Goal: Information Seeking & Learning: Find specific fact

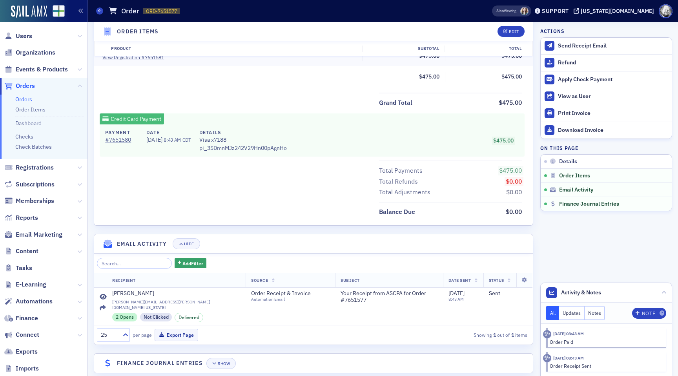
scroll to position [314, 0]
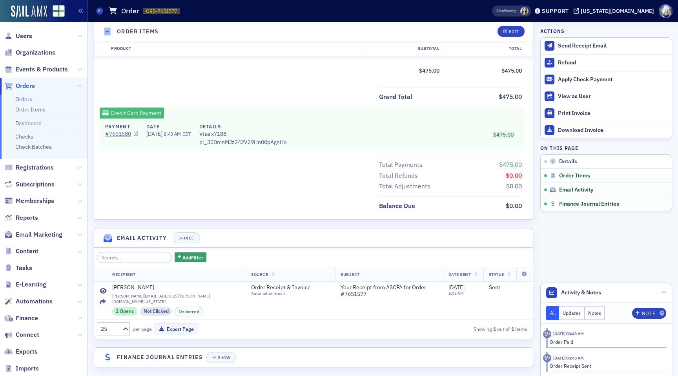
click at [115, 132] on link "# 7651580" at bounding box center [121, 134] width 33 height 8
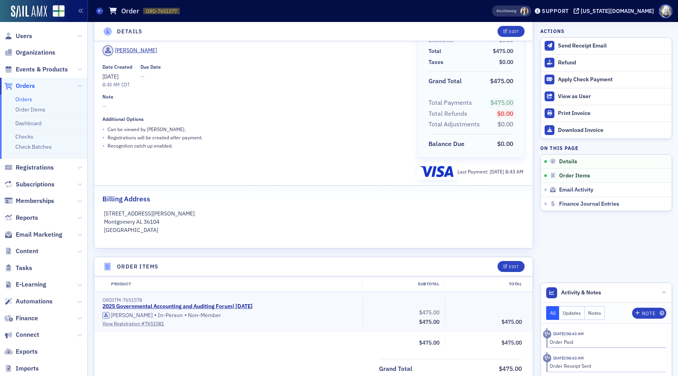
scroll to position [47, 0]
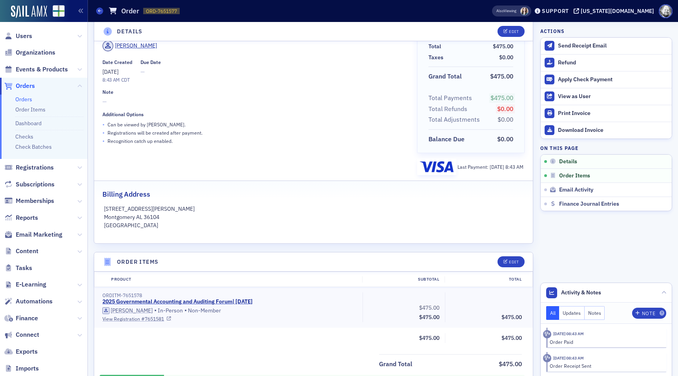
click at [135, 319] on link "View Registration # 7651581" at bounding box center [229, 318] width 255 height 7
click at [37, 298] on span "Automations" at bounding box center [34, 301] width 37 height 9
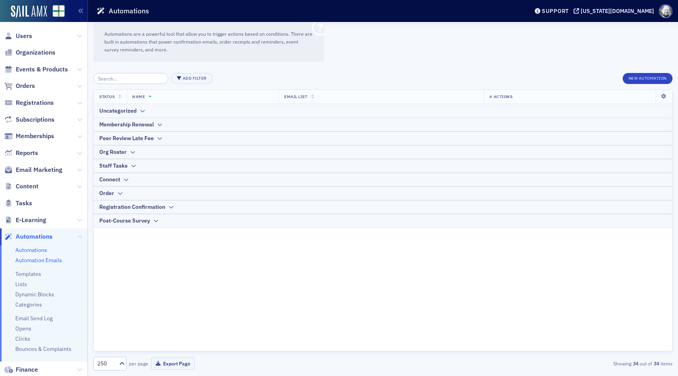
click at [38, 259] on link "Automation Emails" at bounding box center [38, 260] width 47 height 7
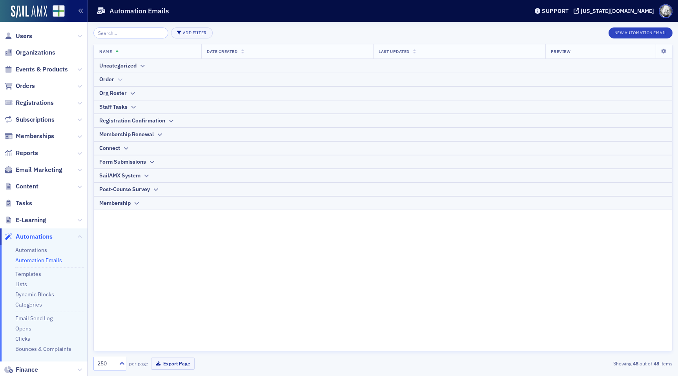
click at [113, 82] on div "Order" at bounding box center [106, 79] width 15 height 8
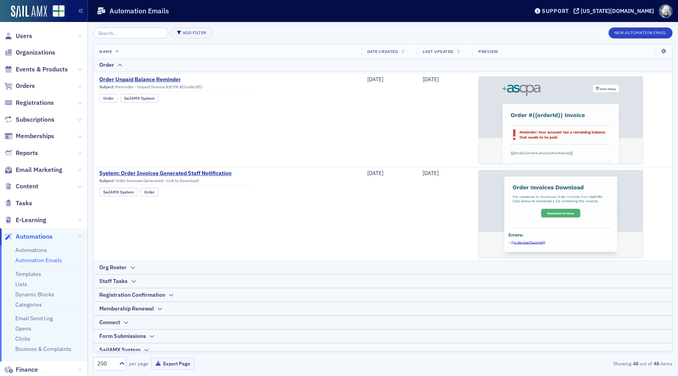
scroll to position [798, 0]
click at [128, 33] on input "search" at bounding box center [130, 32] width 75 height 11
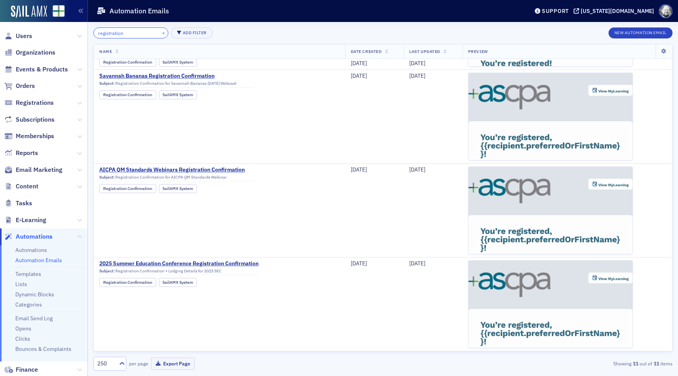
scroll to position [739, 0]
type input "registration"
click at [46, 168] on span "Email Marketing" at bounding box center [39, 170] width 47 height 9
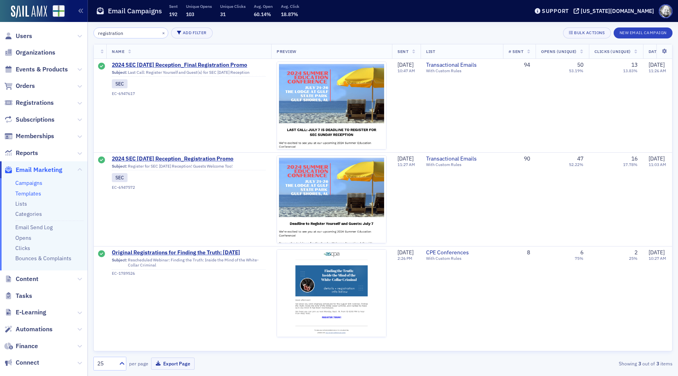
type input "registration"
click at [26, 197] on link "Templates" at bounding box center [28, 193] width 26 height 7
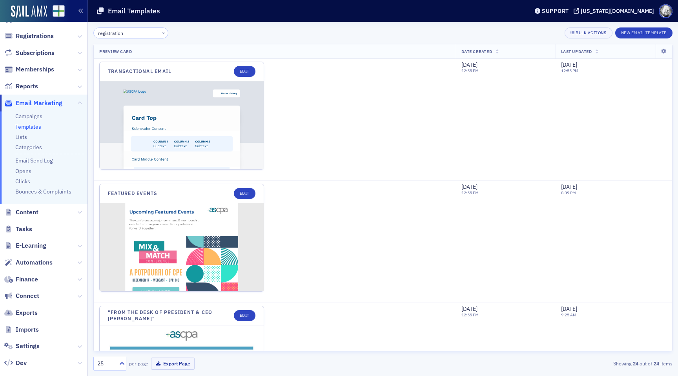
scroll to position [95, 0]
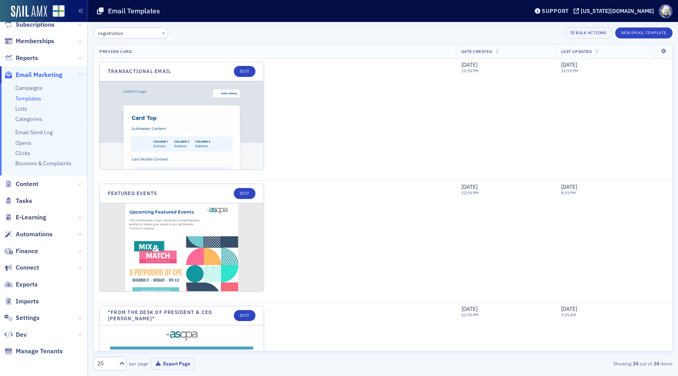
type input "registration"
click at [39, 231] on span "Automations" at bounding box center [34, 234] width 37 height 9
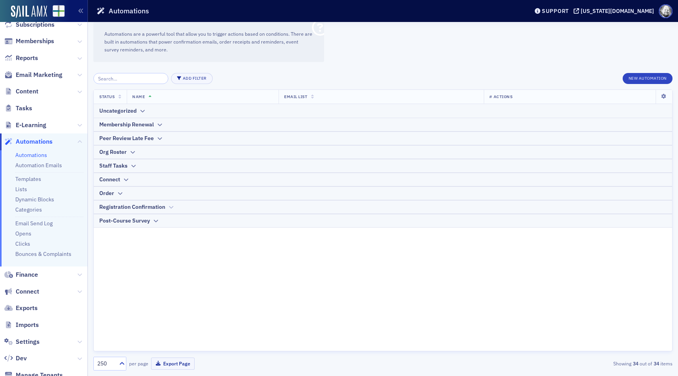
click at [162, 205] on div "Registration Confirmation" at bounding box center [132, 207] width 66 height 8
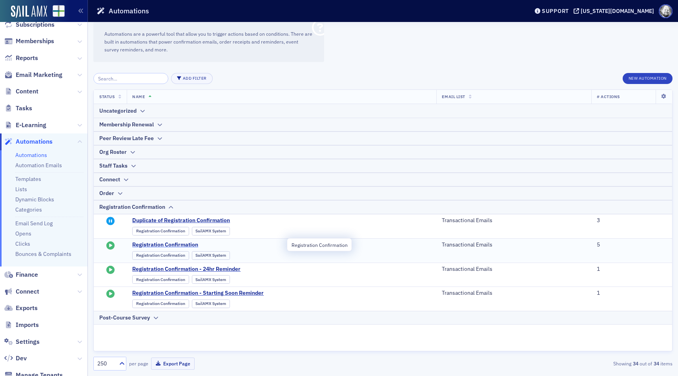
click at [176, 244] on span "Registration Confirmation" at bounding box center [209, 244] width 154 height 7
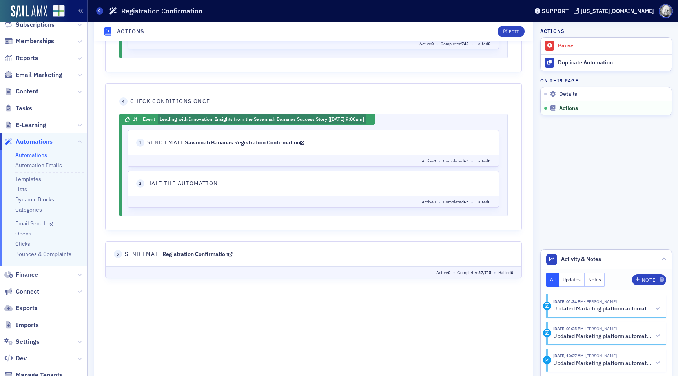
scroll to position [788, 0]
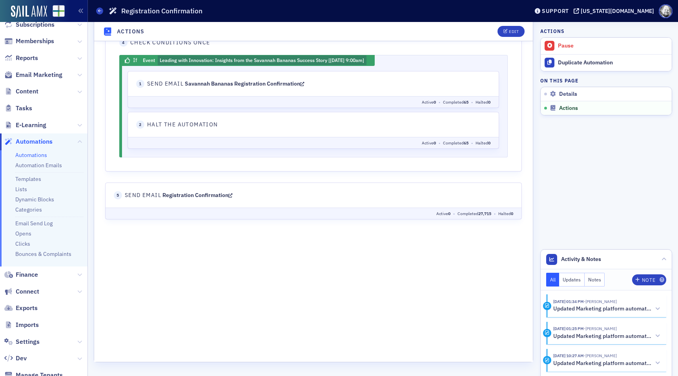
click at [233, 195] on icon at bounding box center [230, 195] width 4 height 5
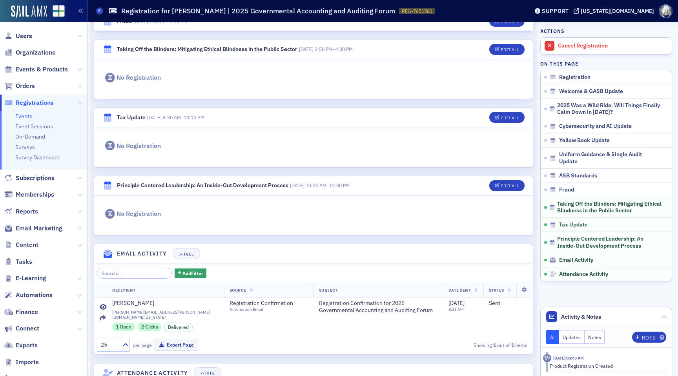
scroll to position [743, 0]
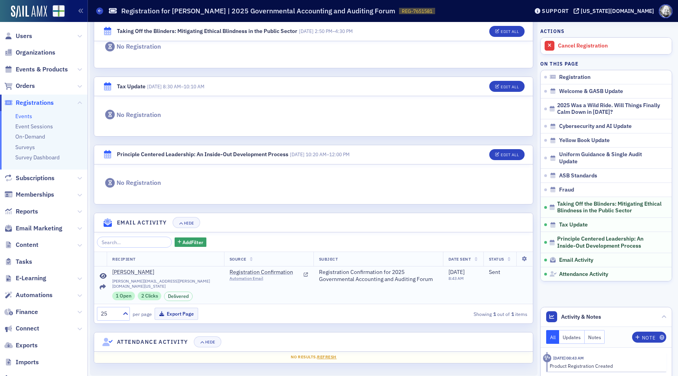
click at [106, 273] on icon at bounding box center [103, 276] width 7 height 6
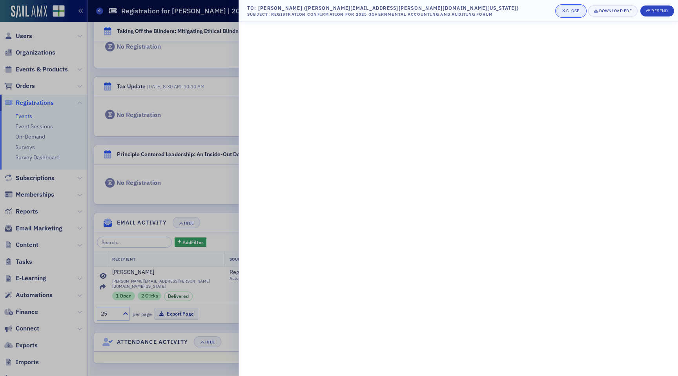
click at [566, 9] on div "Close" at bounding box center [572, 11] width 13 height 4
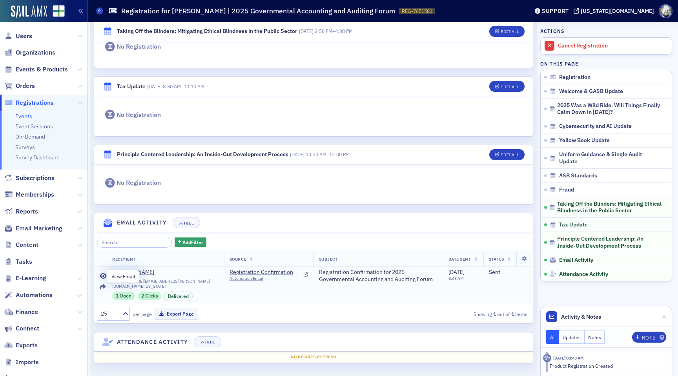
click at [104, 276] on icon at bounding box center [103, 276] width 7 height 6
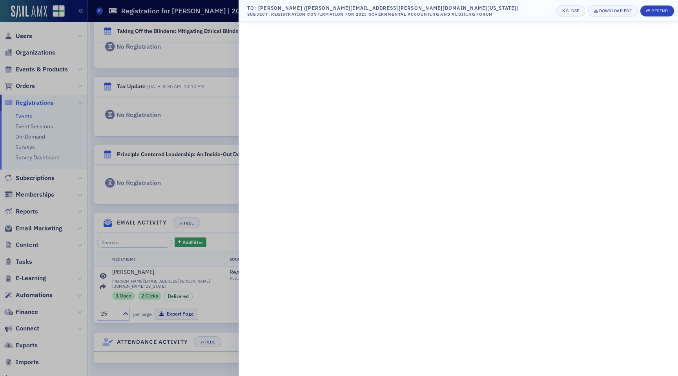
click at [204, 193] on div at bounding box center [339, 188] width 678 height 376
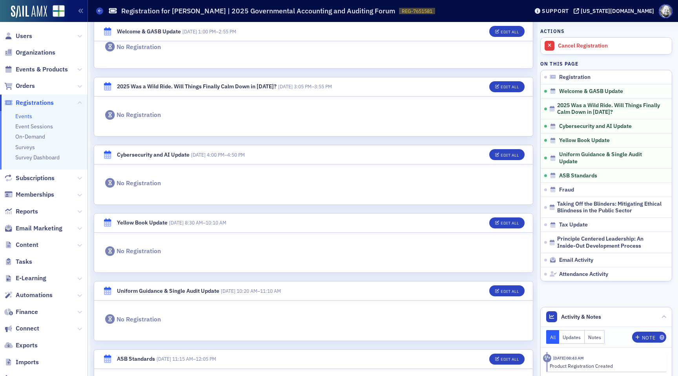
scroll to position [265, 0]
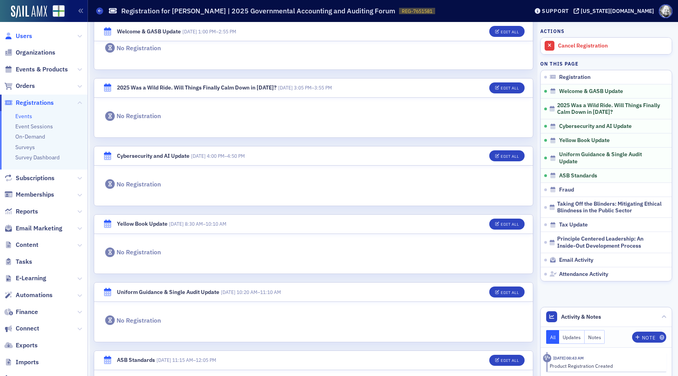
click at [25, 36] on span "Users" at bounding box center [24, 36] width 16 height 9
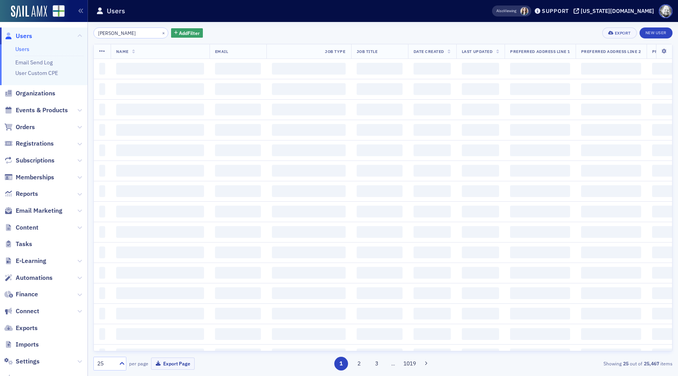
type input "christy knight"
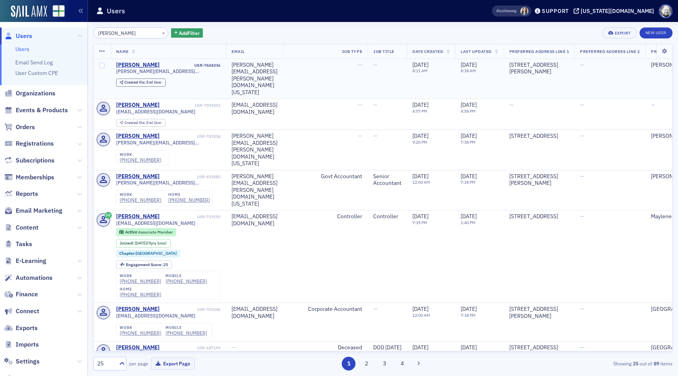
click at [129, 60] on td "Christy Knight USR-7604236 christy.knight@commerce.alabama.gov Created Via : En…" at bounding box center [169, 79] width 116 height 40
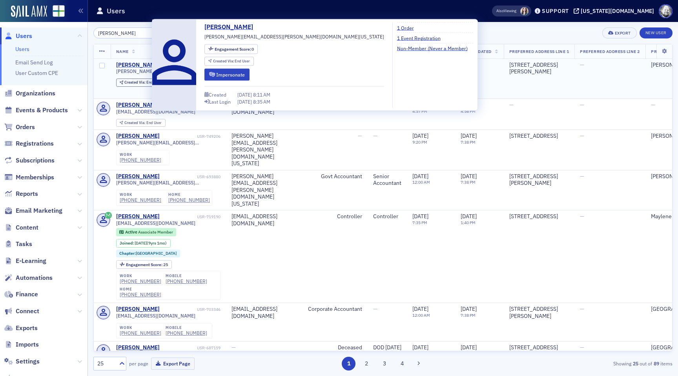
click at [135, 66] on div "Christy Knight" at bounding box center [138, 65] width 44 height 7
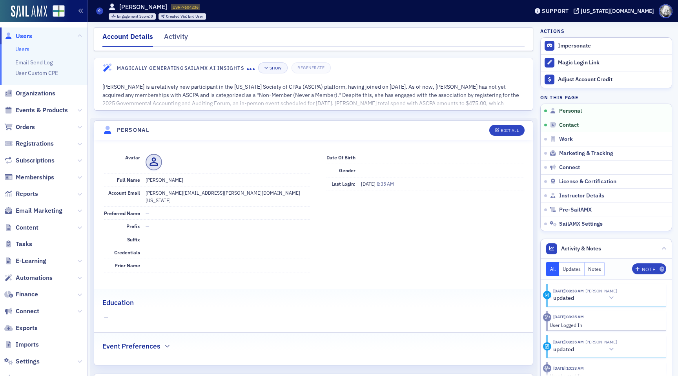
click at [185, 28] on div "Account Details Activity" at bounding box center [313, 39] width 439 height 24
click at [183, 35] on div "Activity" at bounding box center [176, 38] width 24 height 15
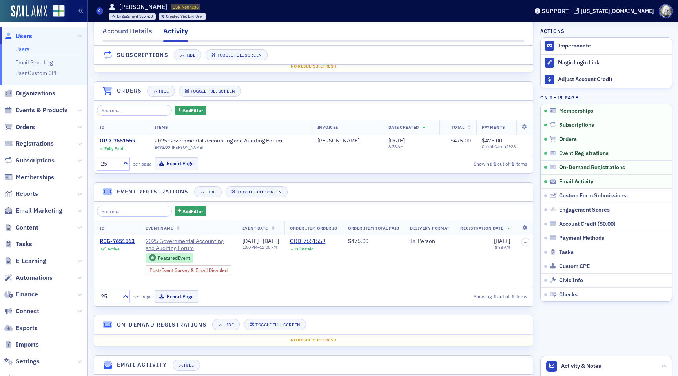
scroll to position [58, 0]
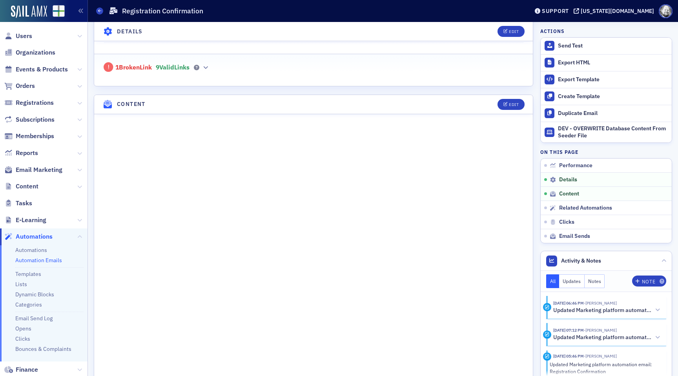
scroll to position [275, 0]
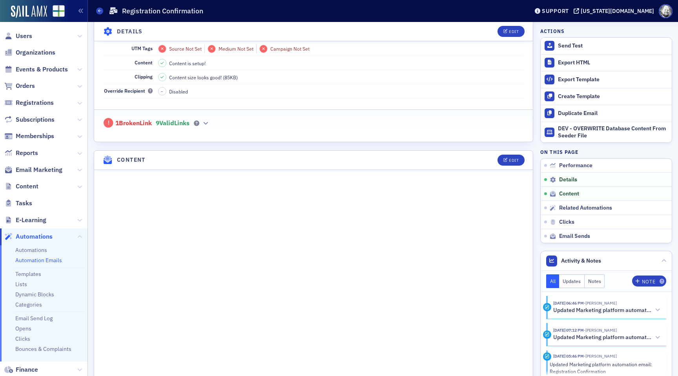
scroll to position [219, 0]
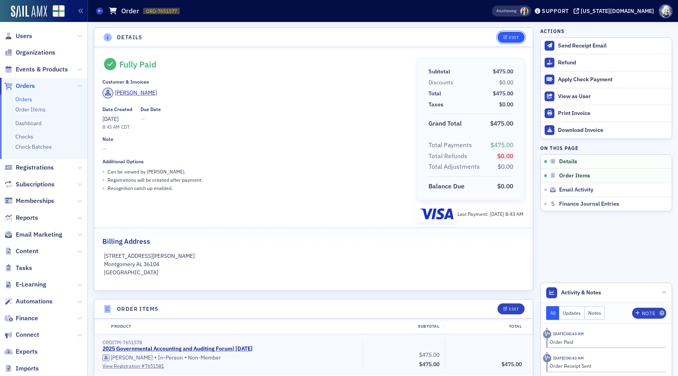
click at [511, 33] on button "Edit" at bounding box center [511, 37] width 27 height 11
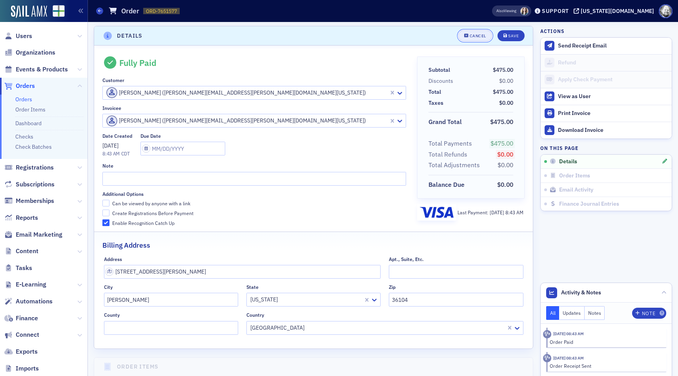
click at [477, 34] on div "Cancel" at bounding box center [478, 36] width 16 height 4
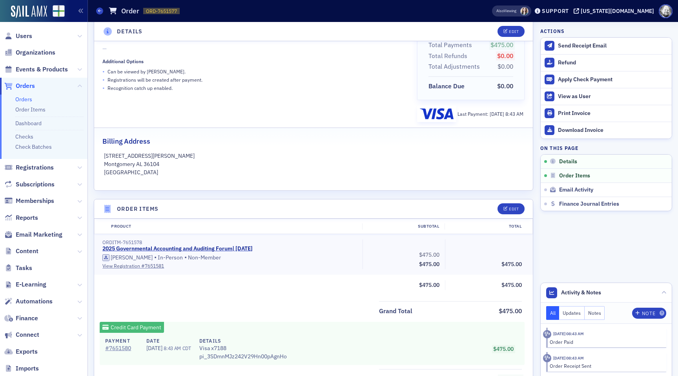
scroll to position [0, 0]
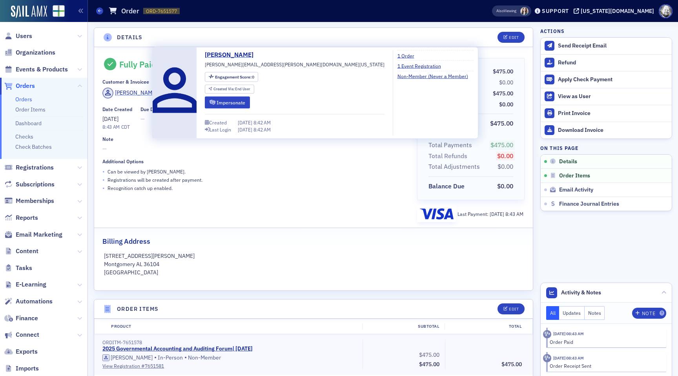
click at [128, 90] on div "[PERSON_NAME]" at bounding box center [136, 93] width 42 height 8
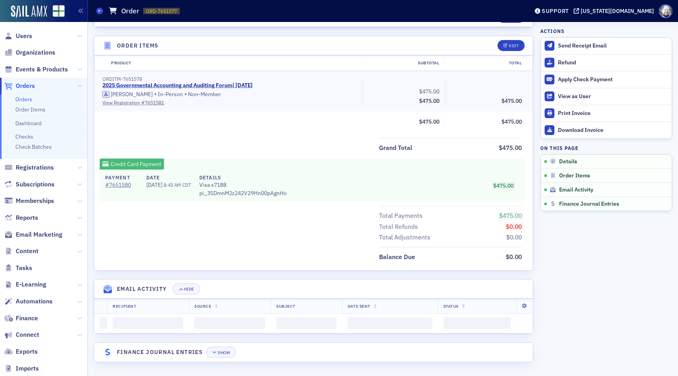
scroll to position [314, 0]
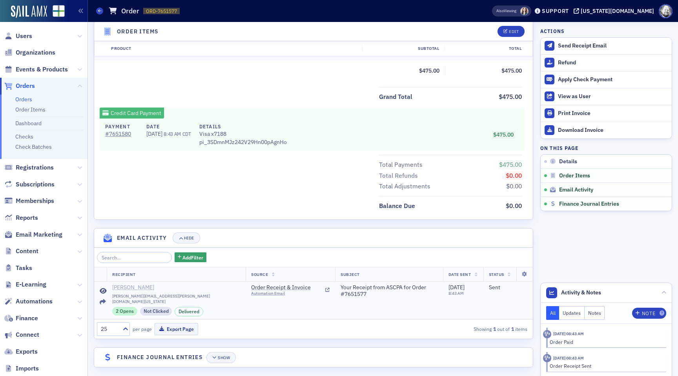
click at [127, 288] on div "Christy Knight" at bounding box center [133, 287] width 42 height 7
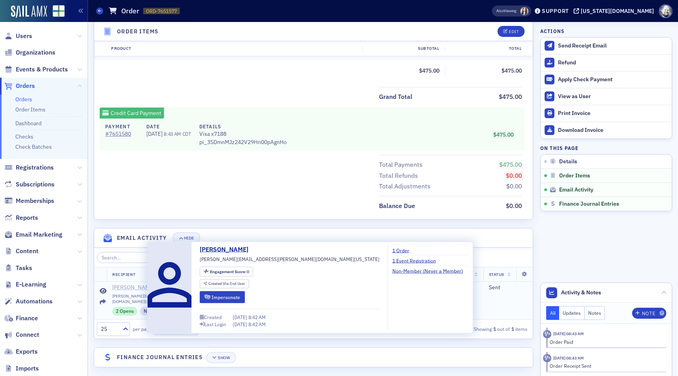
click at [126, 288] on div "Christy Knight" at bounding box center [133, 287] width 42 height 7
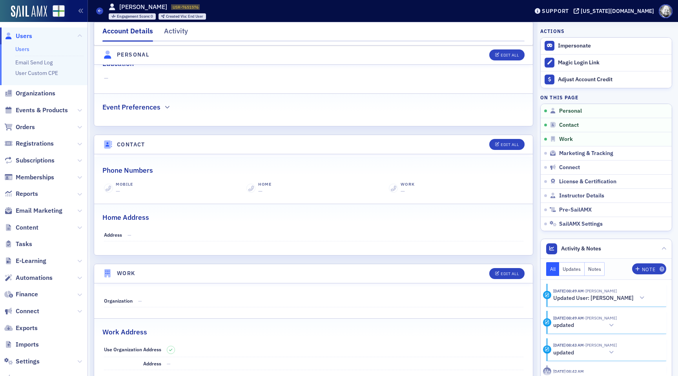
scroll to position [239, 0]
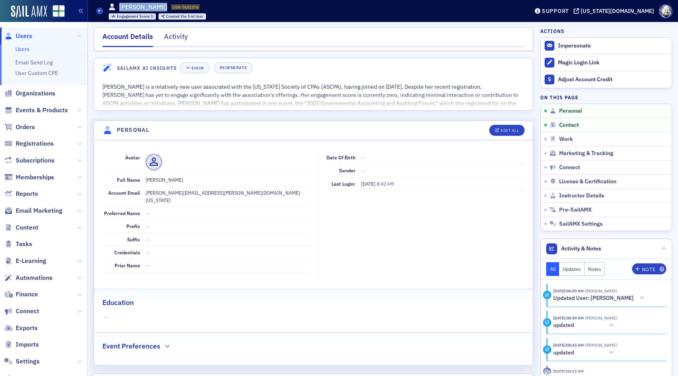
drag, startPoint x: 121, startPoint y: 8, endPoint x: 163, endPoint y: 8, distance: 41.6
click at [163, 8] on div "[PERSON_NAME] USR-7651576 7651576" at bounding box center [154, 7] width 91 height 9
copy h1 "[PERSON_NAME]"
click at [20, 47] on link "Users" at bounding box center [22, 49] width 14 height 7
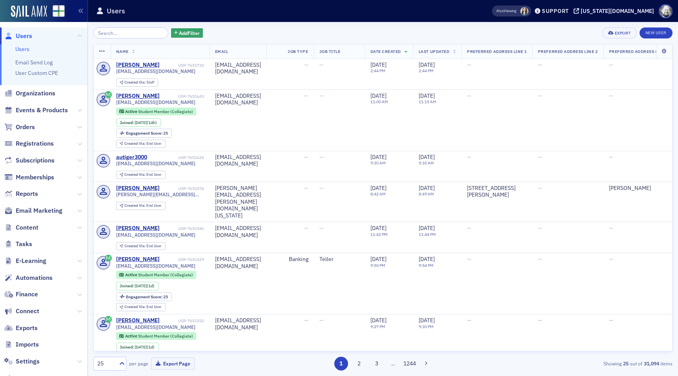
click at [112, 30] on input "search" at bounding box center [130, 32] width 75 height 11
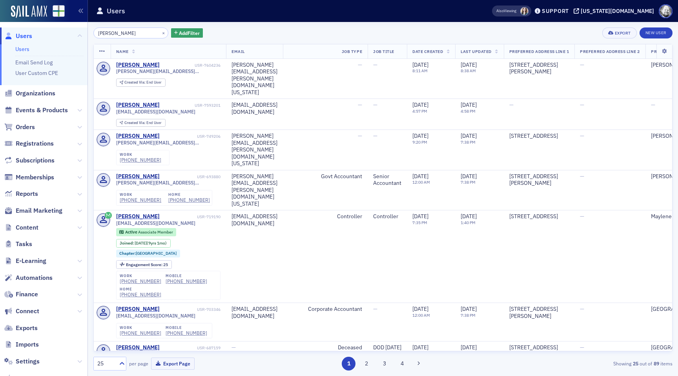
type input "[PERSON_NAME]"
click at [133, 66] on div "[PERSON_NAME]" at bounding box center [138, 65] width 44 height 7
